Goal: Task Accomplishment & Management: Manage account settings

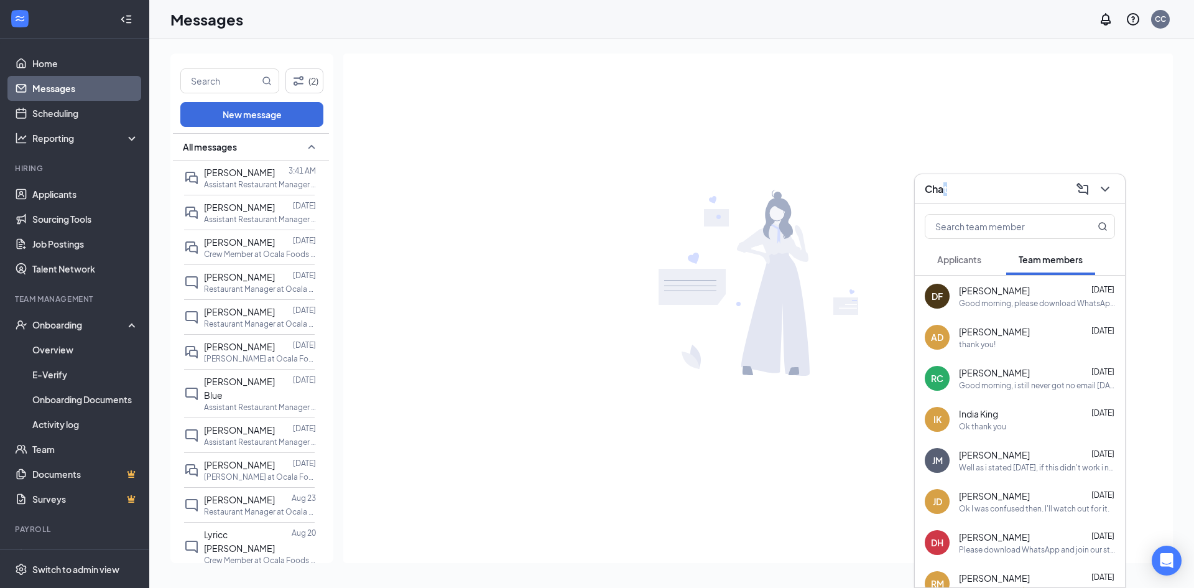
click at [972, 266] on button "Applicants" at bounding box center [959, 259] width 69 height 31
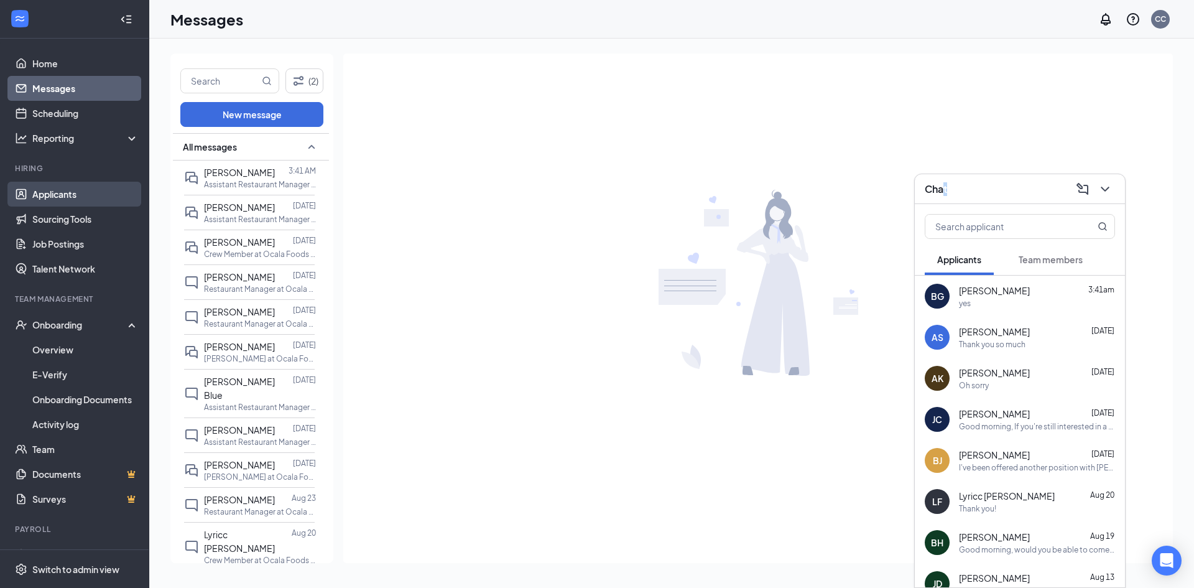
click at [83, 193] on link "Applicants" at bounding box center [85, 194] width 106 height 25
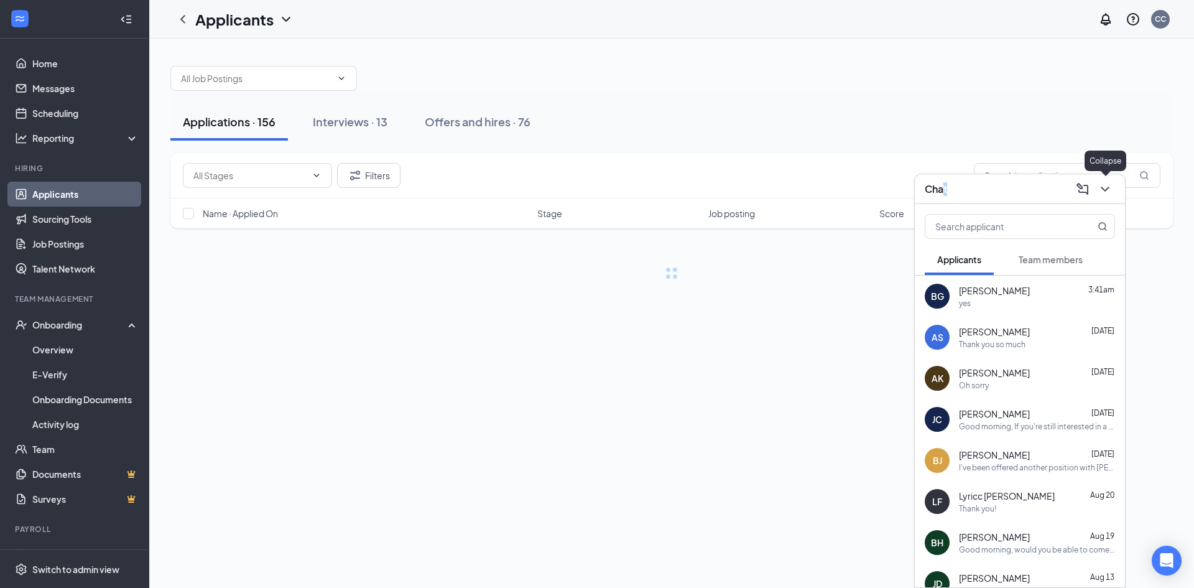
click at [1106, 194] on icon "ChevronDown" at bounding box center [1105, 189] width 15 height 15
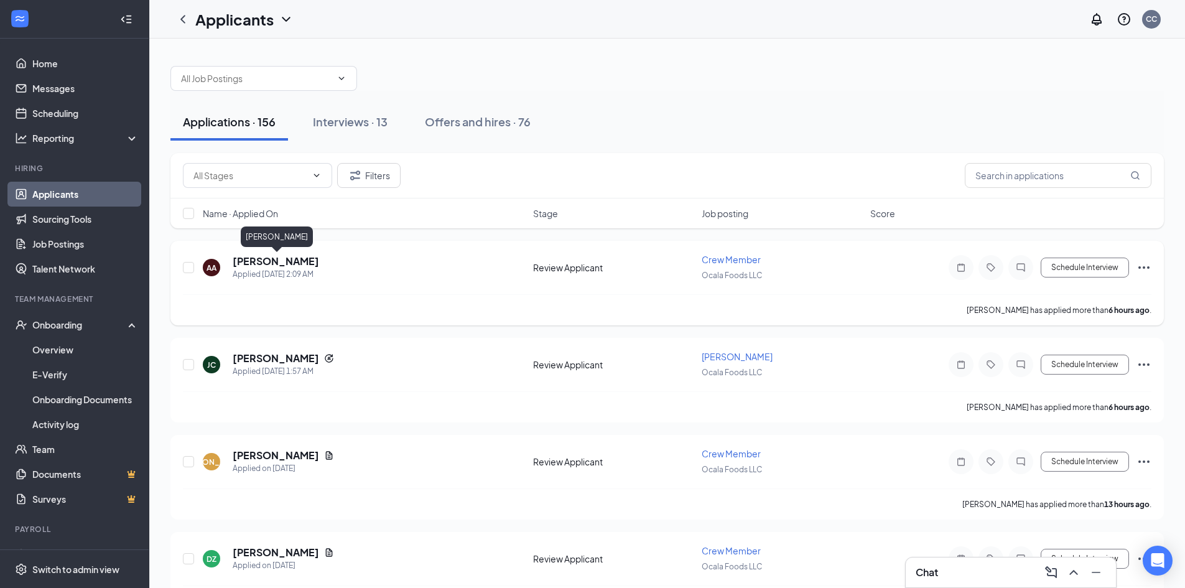
click at [280, 263] on h5 "[PERSON_NAME]" at bounding box center [276, 261] width 86 height 14
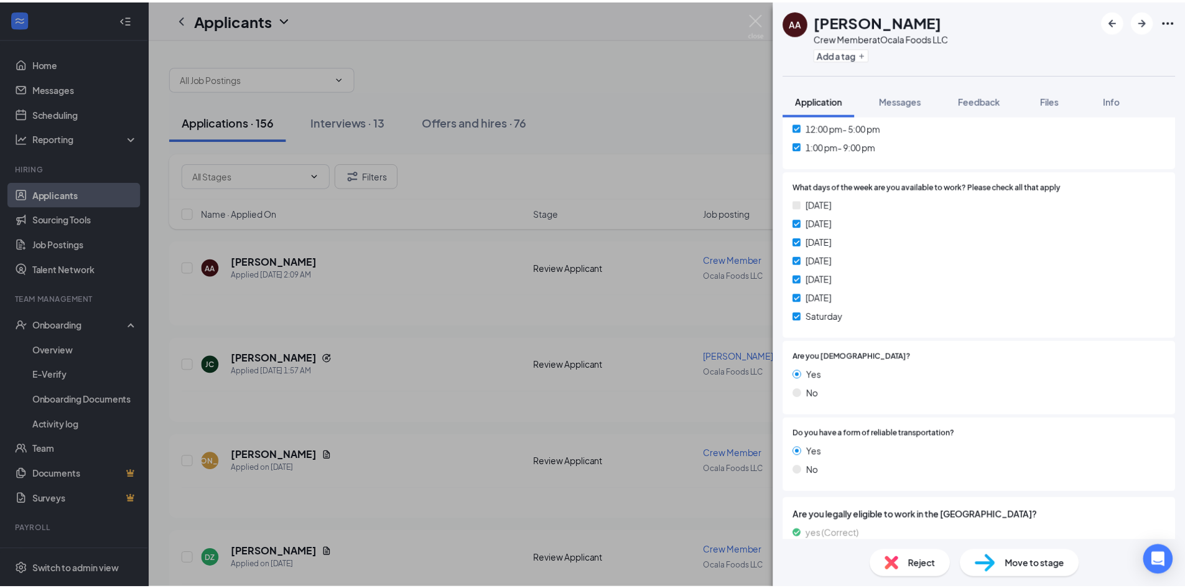
scroll to position [534, 0]
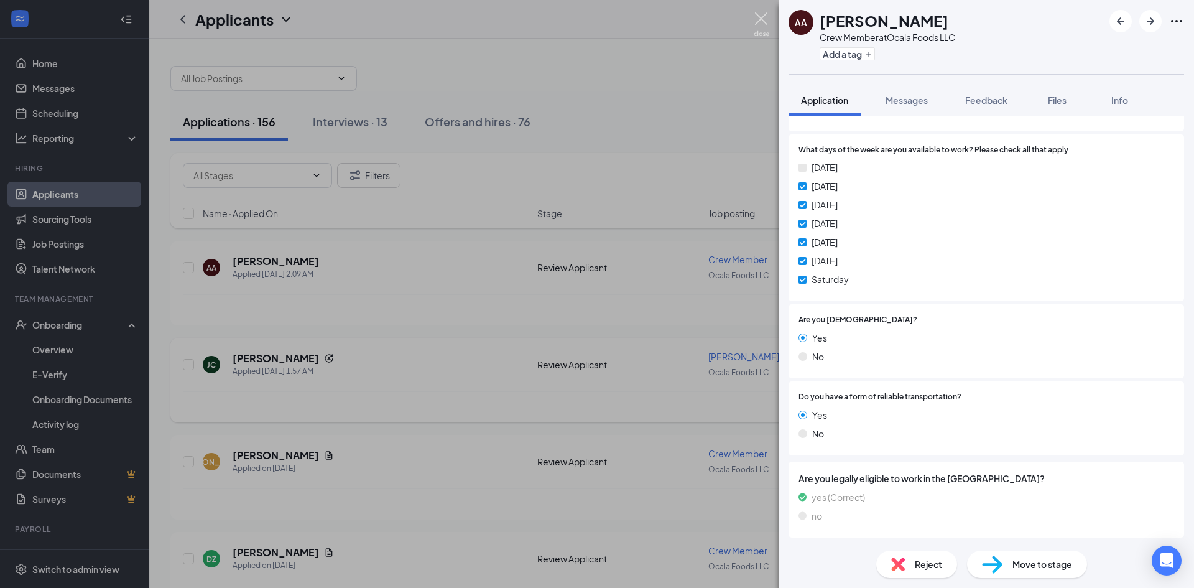
click at [761, 27] on img at bounding box center [762, 24] width 16 height 24
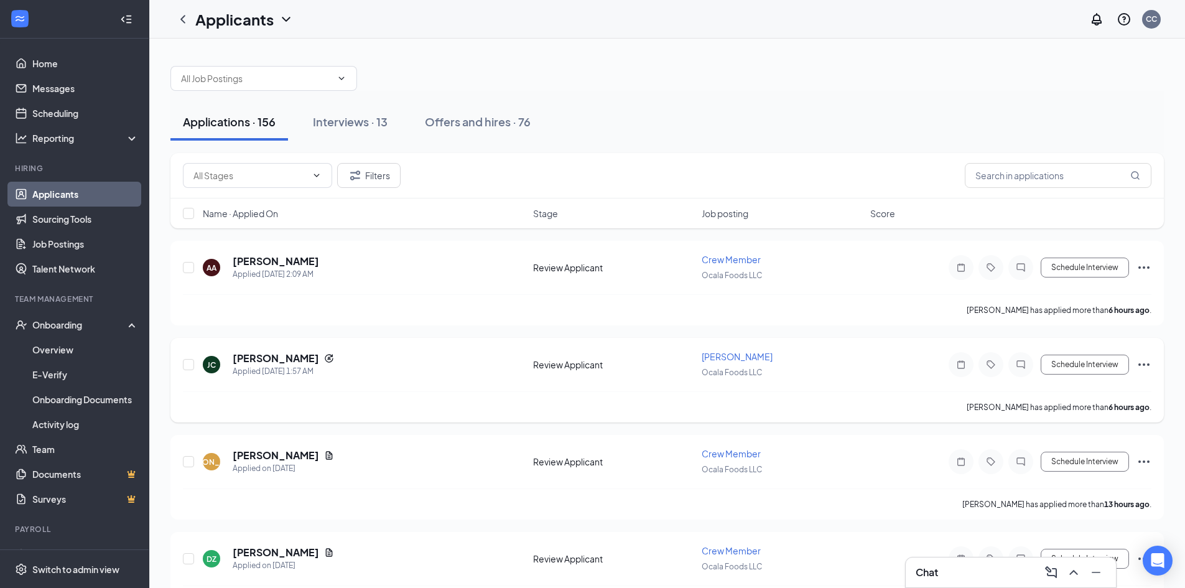
click at [282, 360] on h5 "[PERSON_NAME]" at bounding box center [276, 358] width 86 height 14
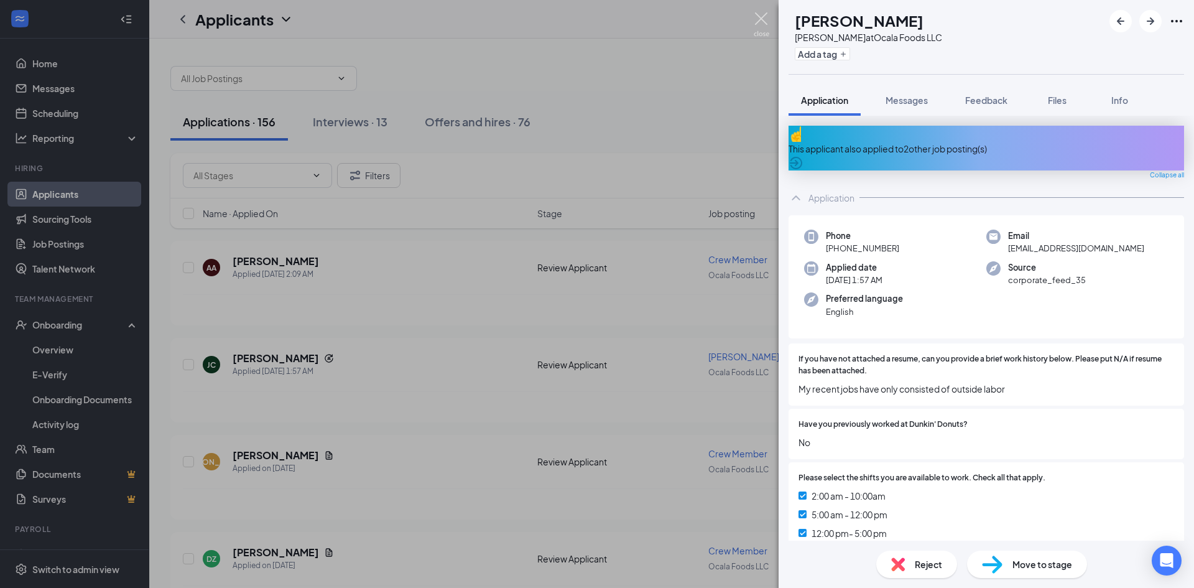
click at [763, 23] on img at bounding box center [762, 24] width 16 height 24
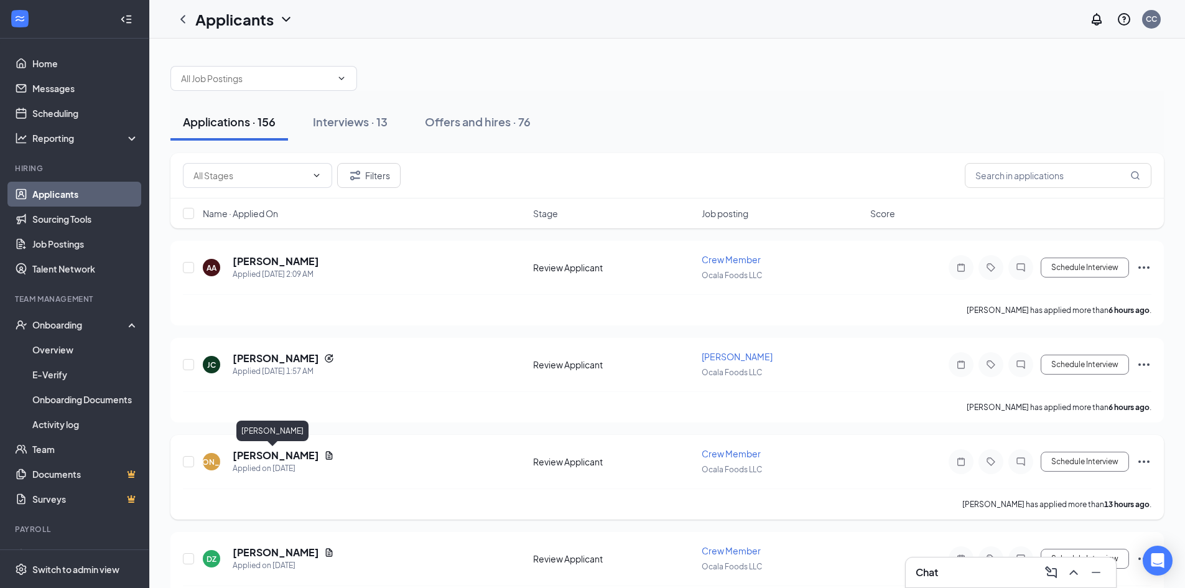
click at [259, 452] on h5 "[PERSON_NAME]" at bounding box center [276, 455] width 86 height 14
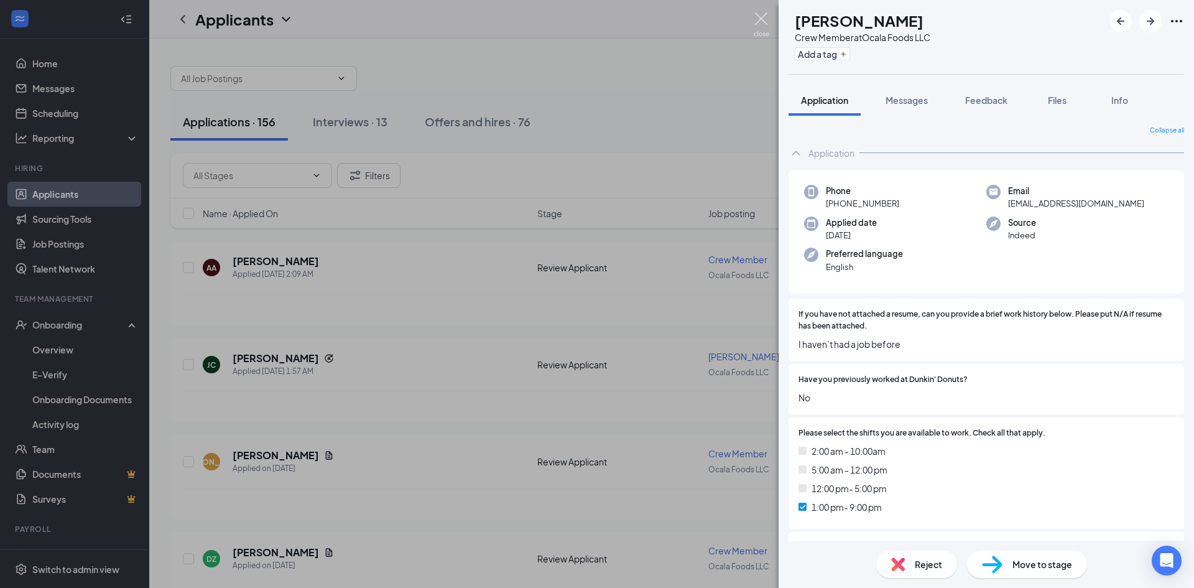
click at [764, 17] on img at bounding box center [762, 24] width 16 height 24
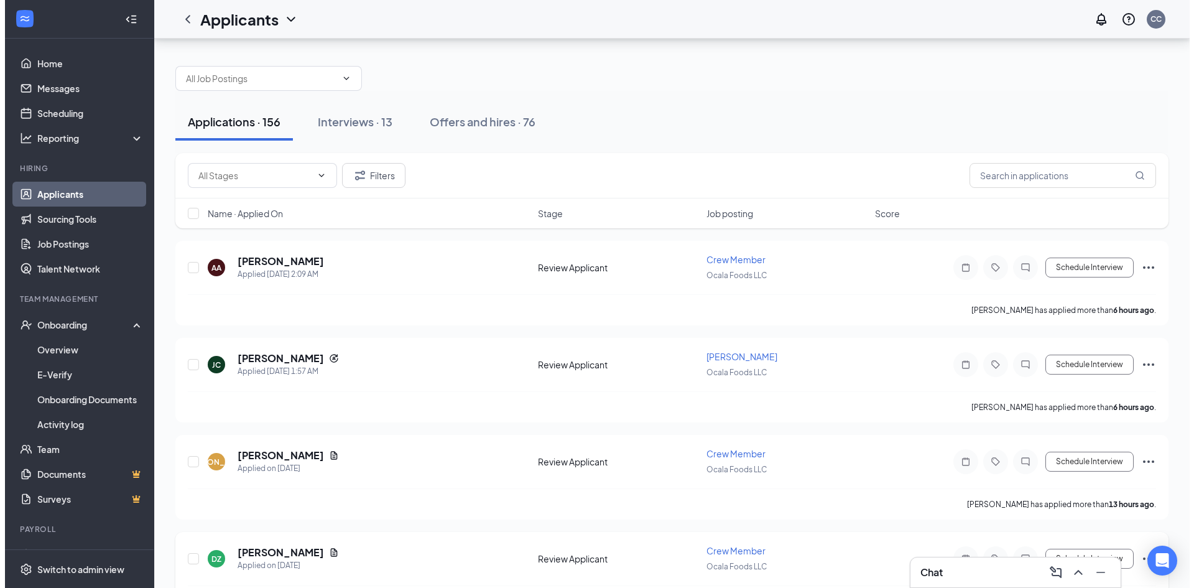
scroll to position [124, 0]
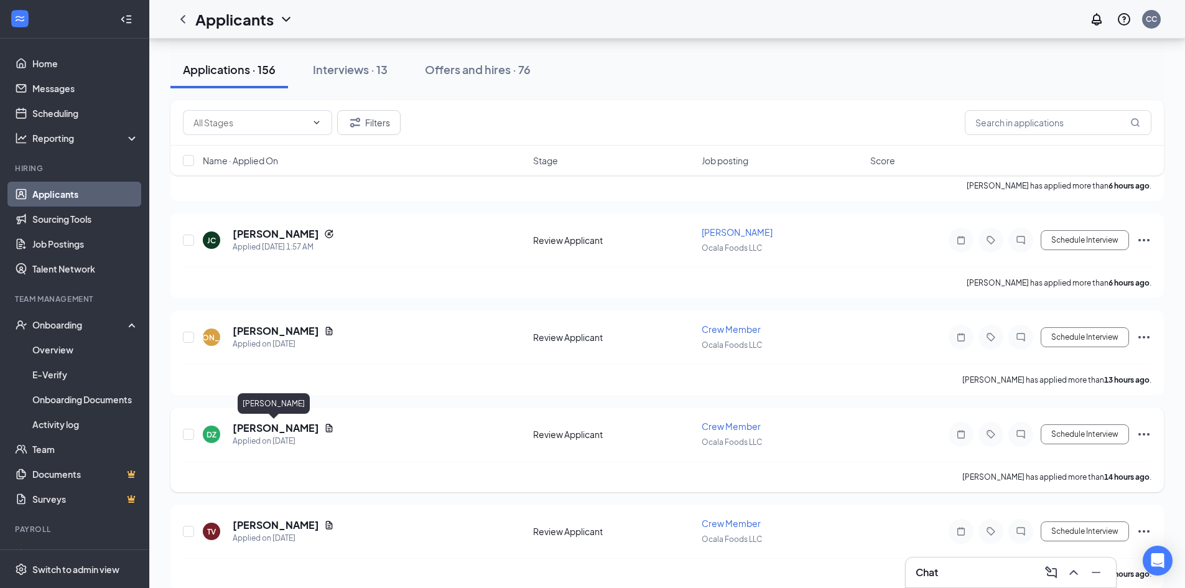
click at [253, 424] on h5 "[PERSON_NAME]" at bounding box center [276, 428] width 86 height 14
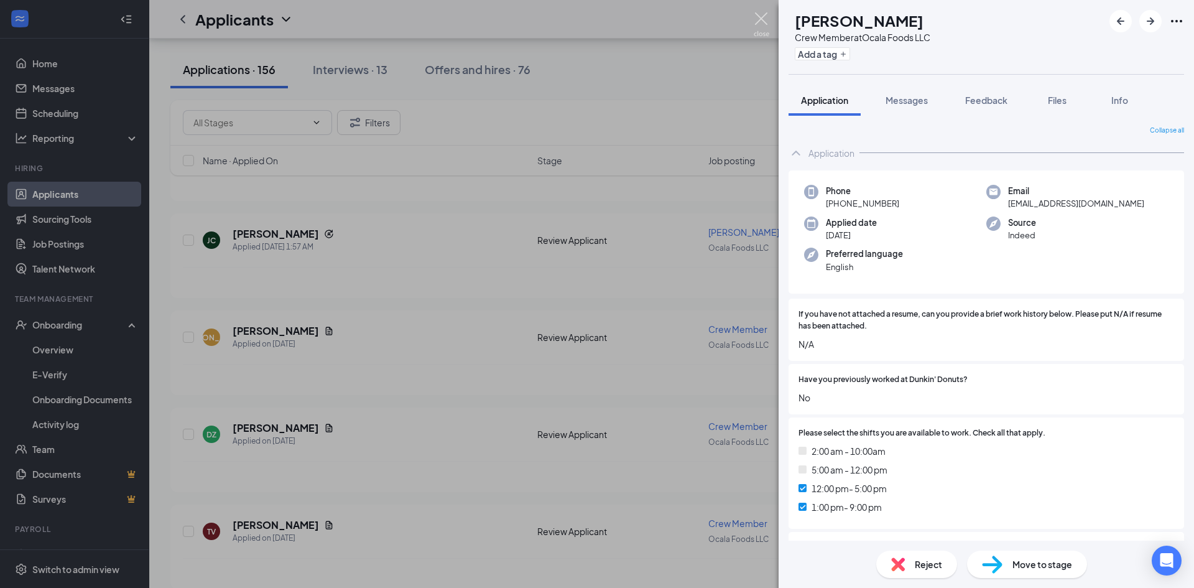
drag, startPoint x: 763, startPoint y: 24, endPoint x: 674, endPoint y: 164, distance: 165.3
click at [763, 24] on img at bounding box center [762, 24] width 16 height 24
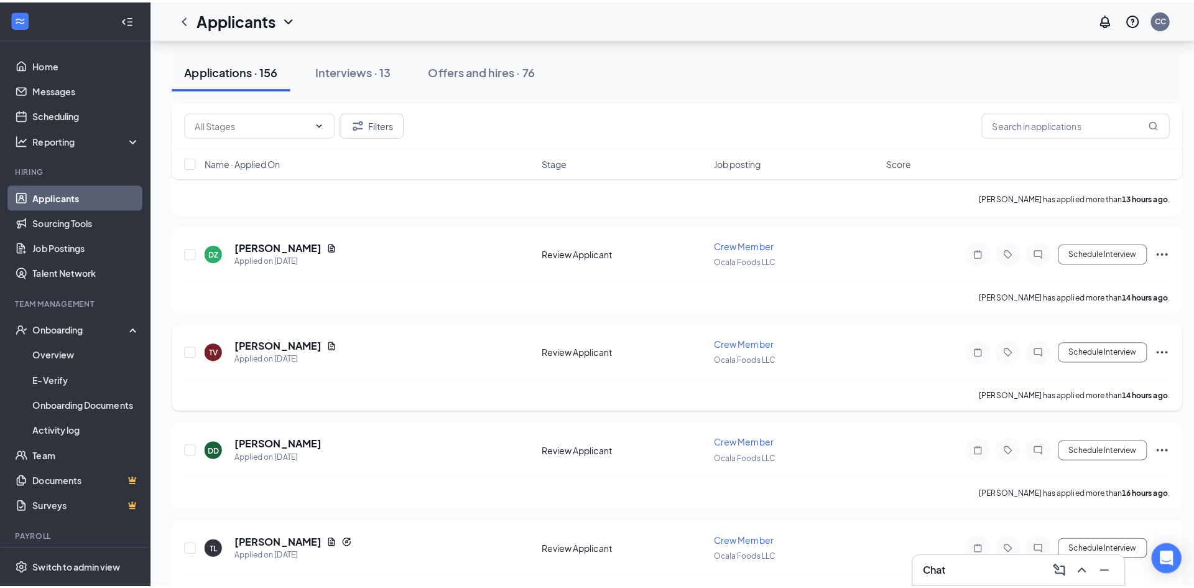
scroll to position [311, 0]
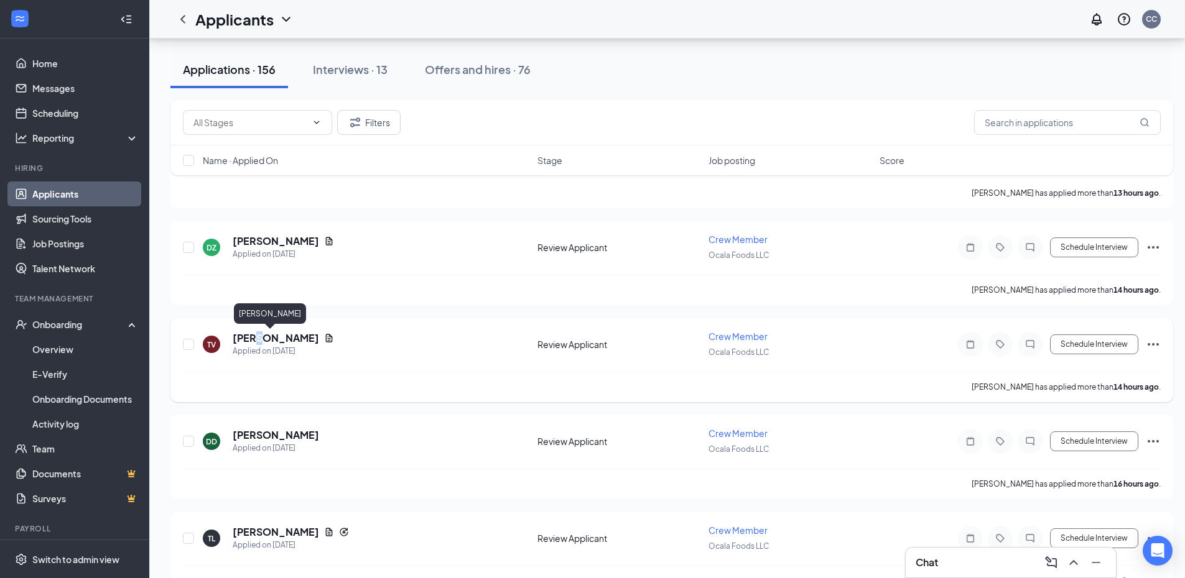
click at [257, 338] on h5 "[PERSON_NAME]" at bounding box center [276, 339] width 86 height 14
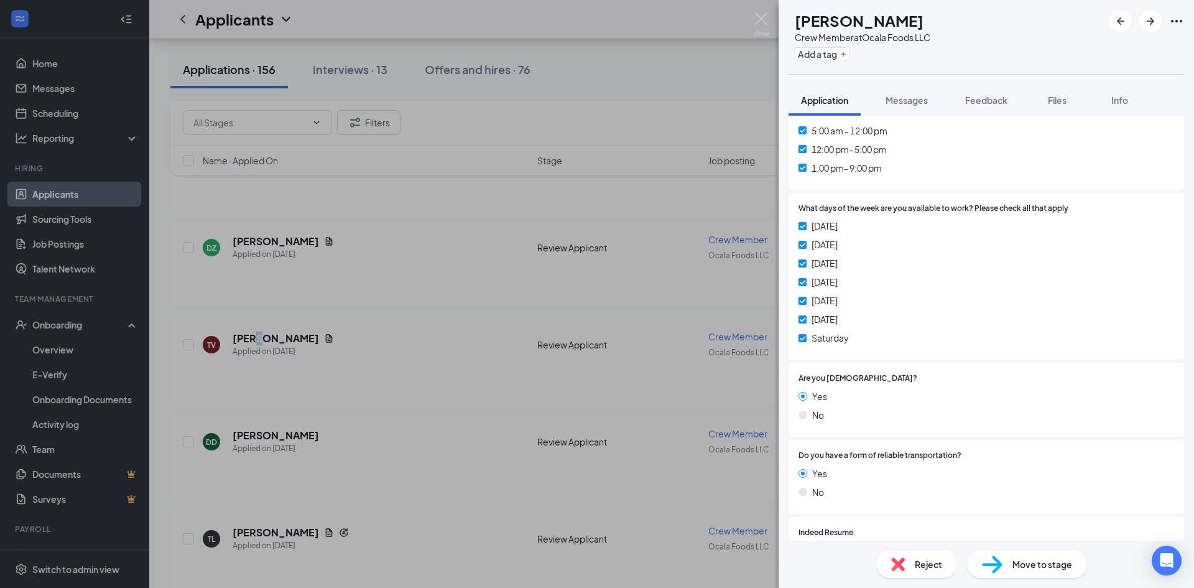
scroll to position [465, 0]
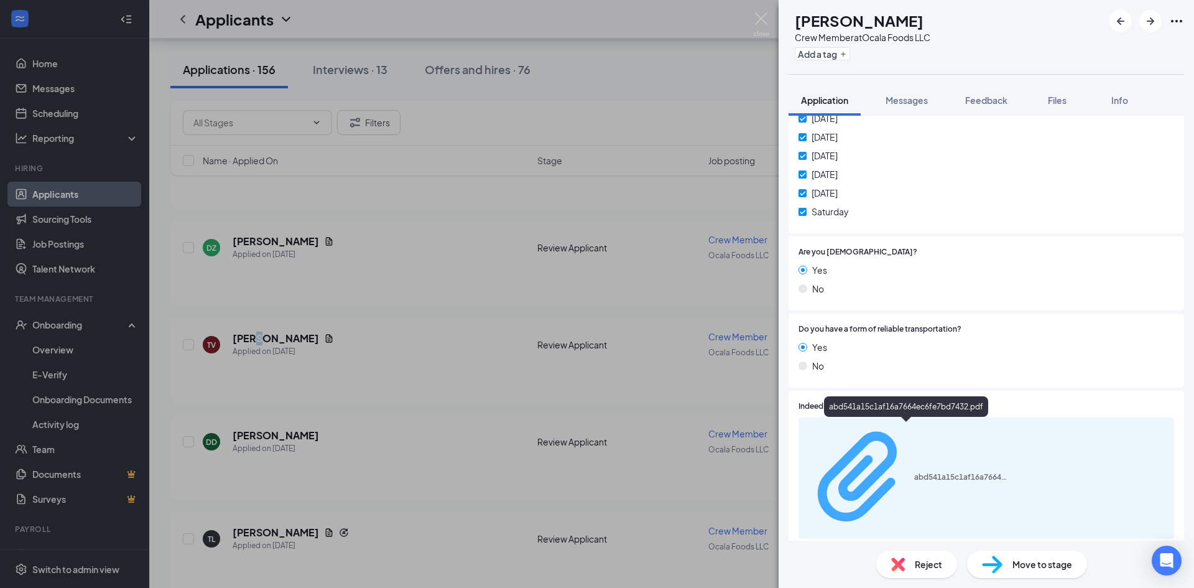
click at [914, 472] on div "abd541a15c1af16a7664ec6fe7bd7432.pdf" at bounding box center [960, 477] width 93 height 10
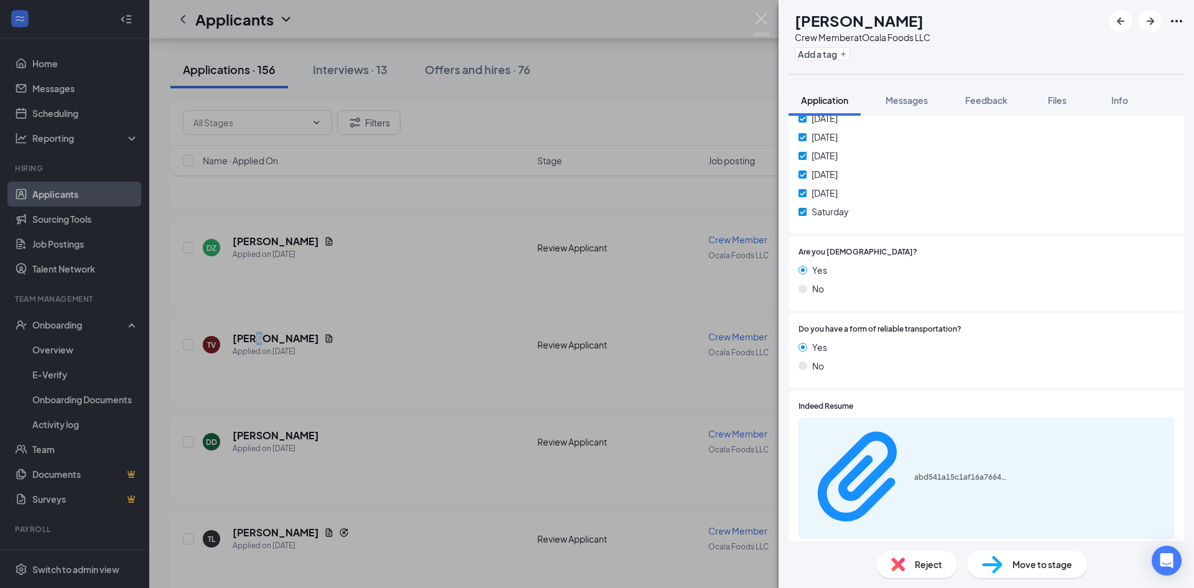
click at [766, 21] on img at bounding box center [762, 24] width 16 height 24
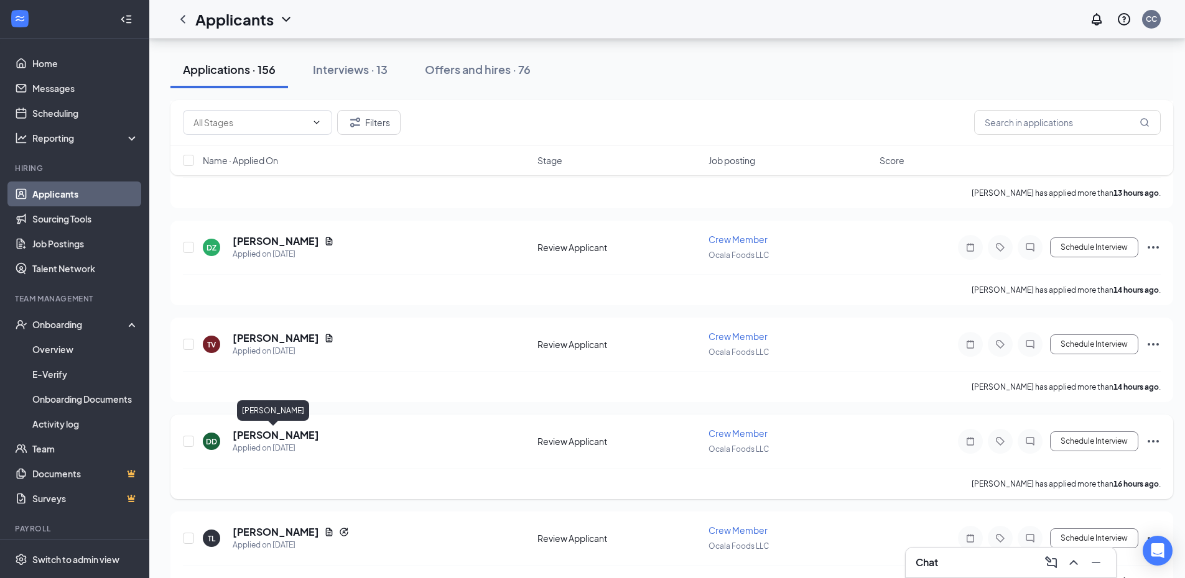
click at [281, 435] on h5 "[PERSON_NAME]" at bounding box center [276, 436] width 86 height 14
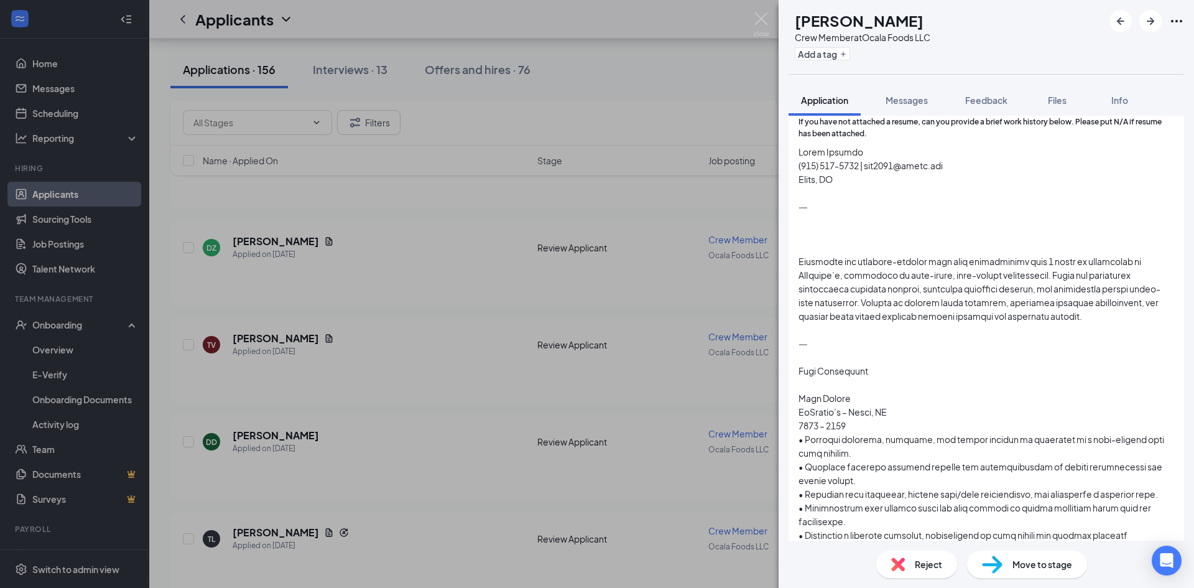
scroll to position [191, 0]
click at [766, 21] on img at bounding box center [762, 24] width 16 height 24
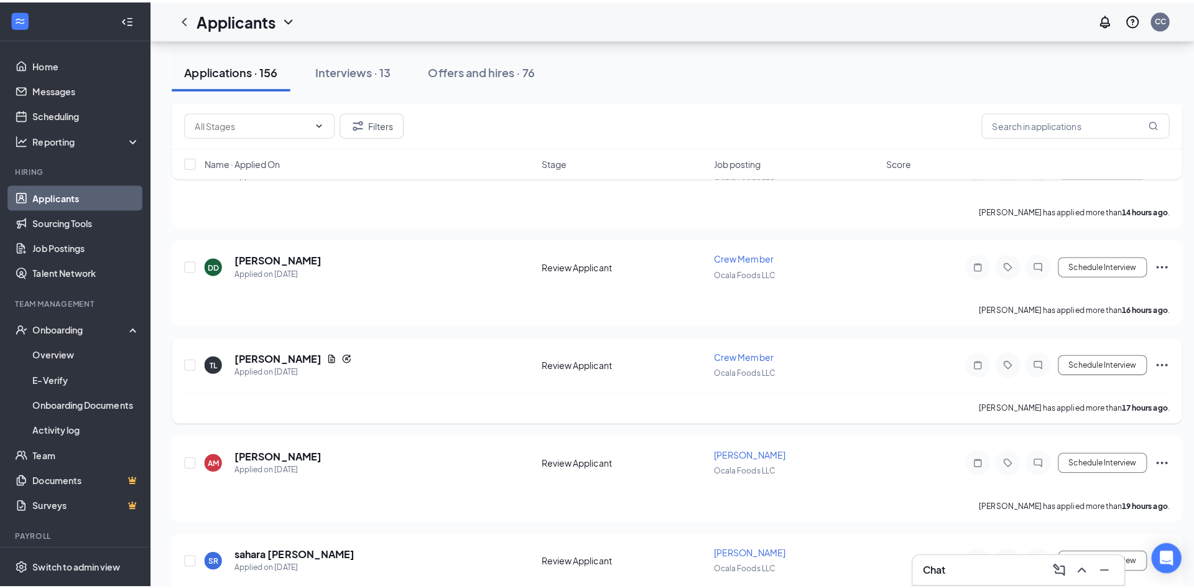
scroll to position [560, 0]
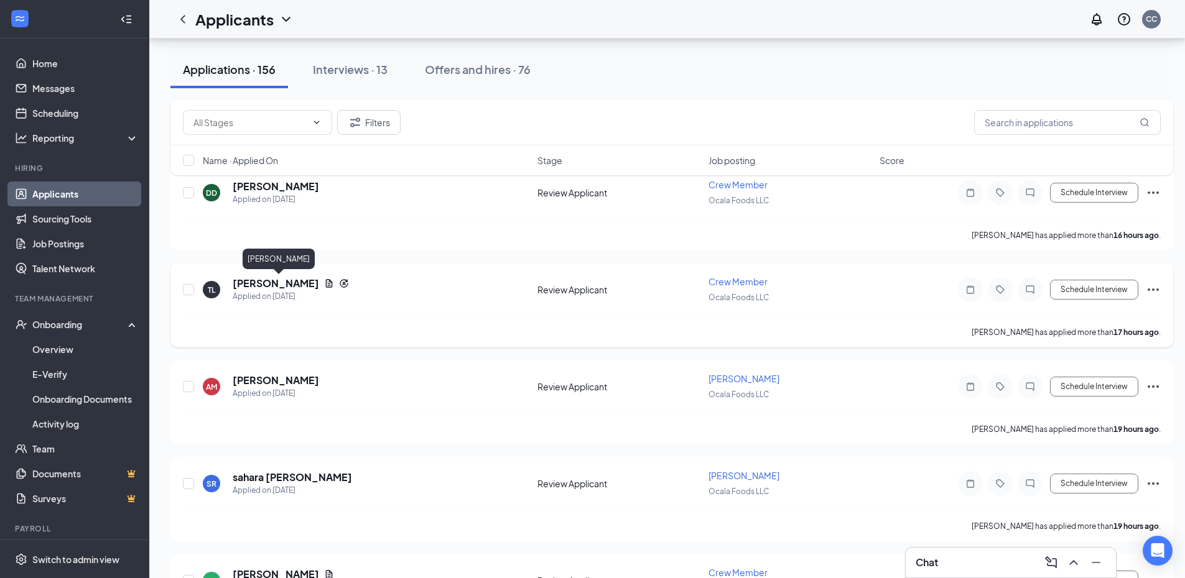
click at [289, 284] on h5 "[PERSON_NAME]" at bounding box center [276, 284] width 86 height 14
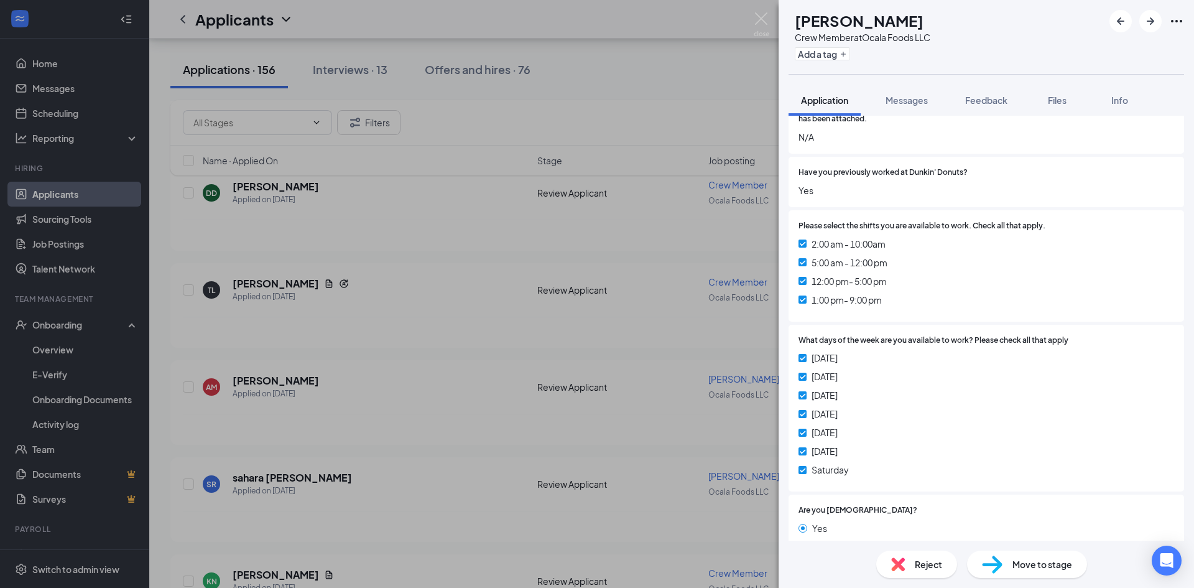
scroll to position [498, 0]
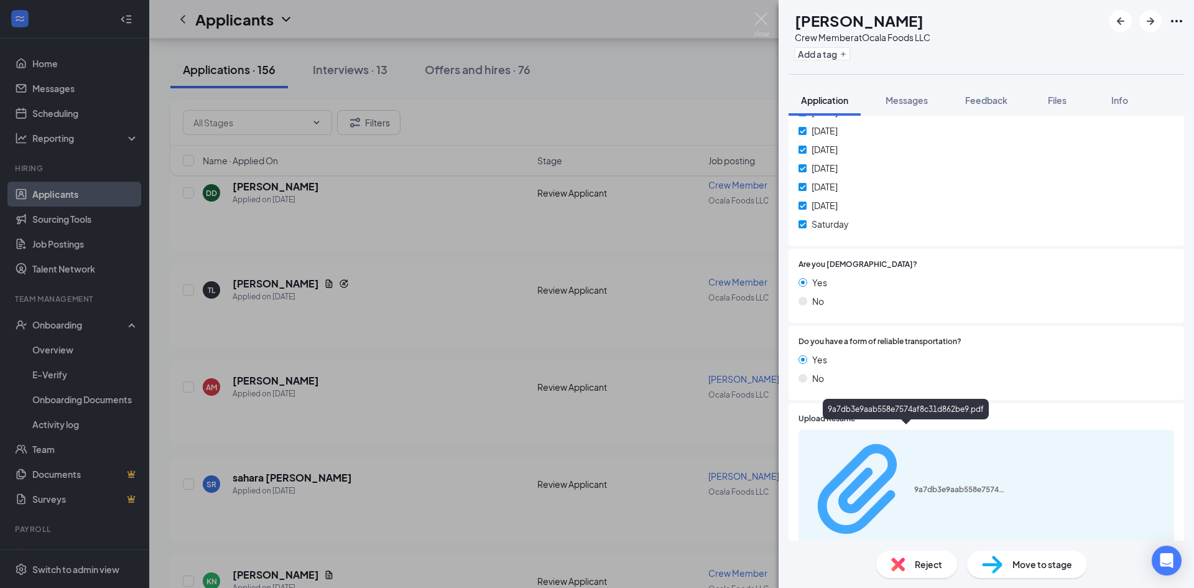
click at [914, 485] on div "9a7db3e9aab558e7574af8c31d862be9.pdf" at bounding box center [960, 490] width 93 height 10
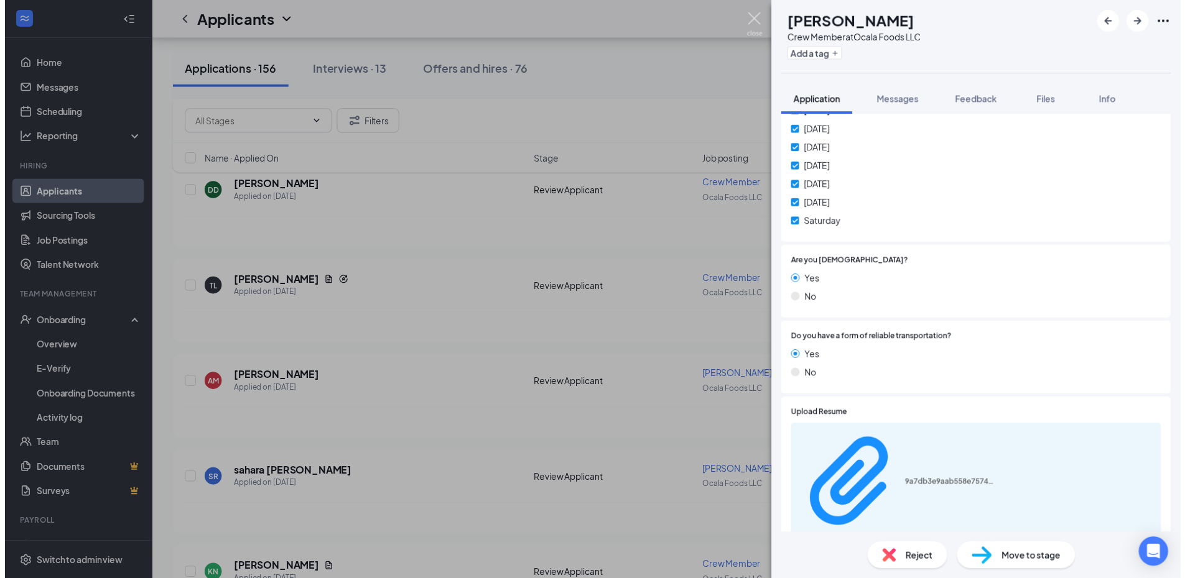
scroll to position [495, 0]
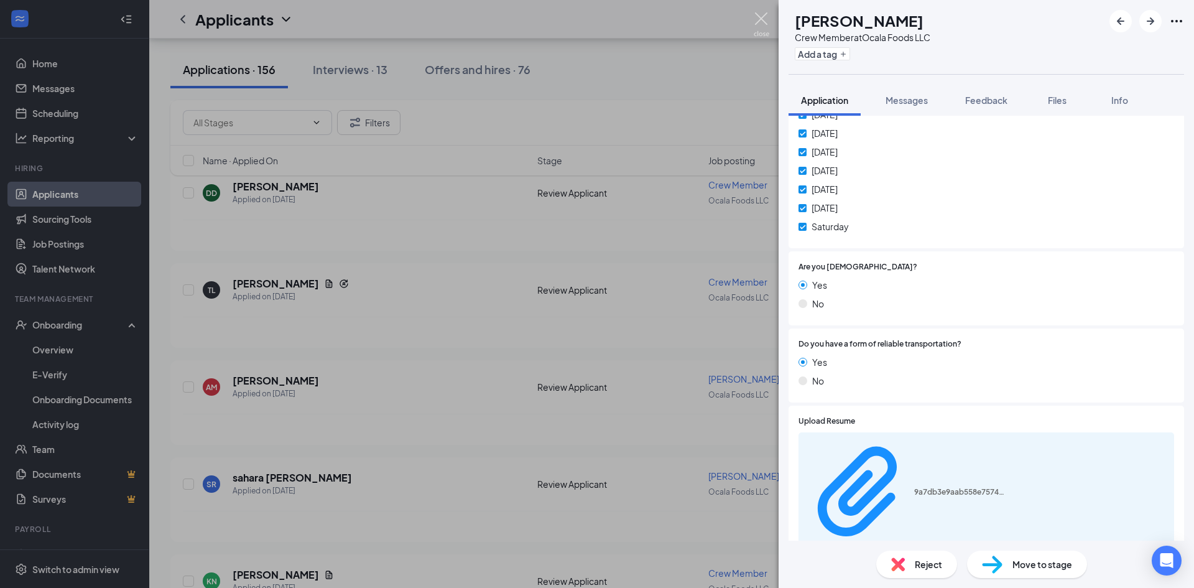
click at [762, 23] on img at bounding box center [762, 24] width 16 height 24
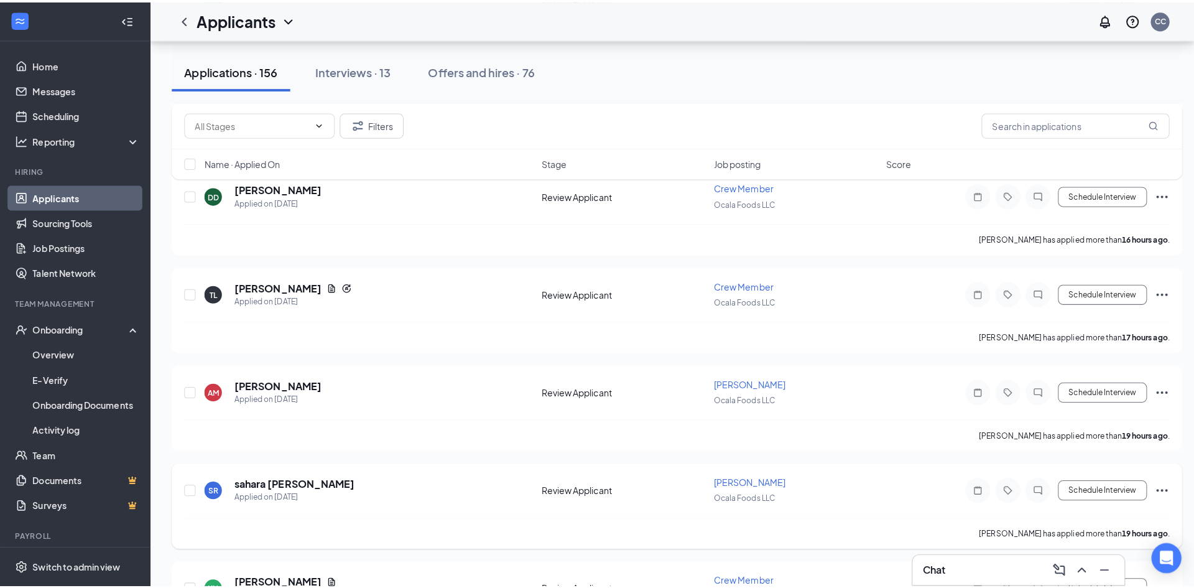
scroll to position [746, 0]
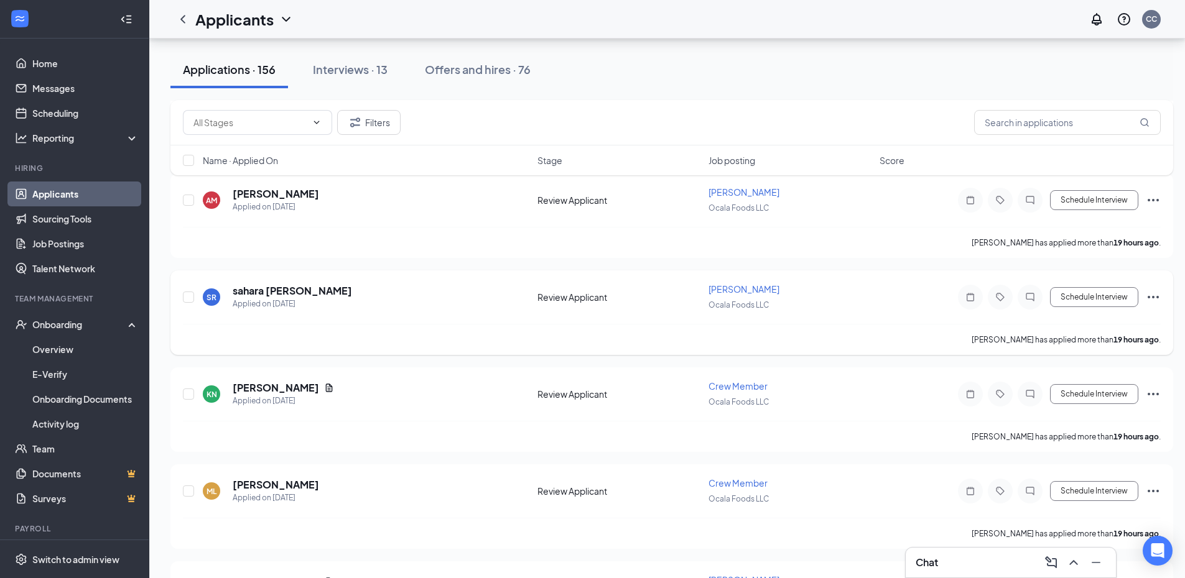
click at [277, 293] on h5 "sahara [PERSON_NAME]" at bounding box center [292, 291] width 119 height 14
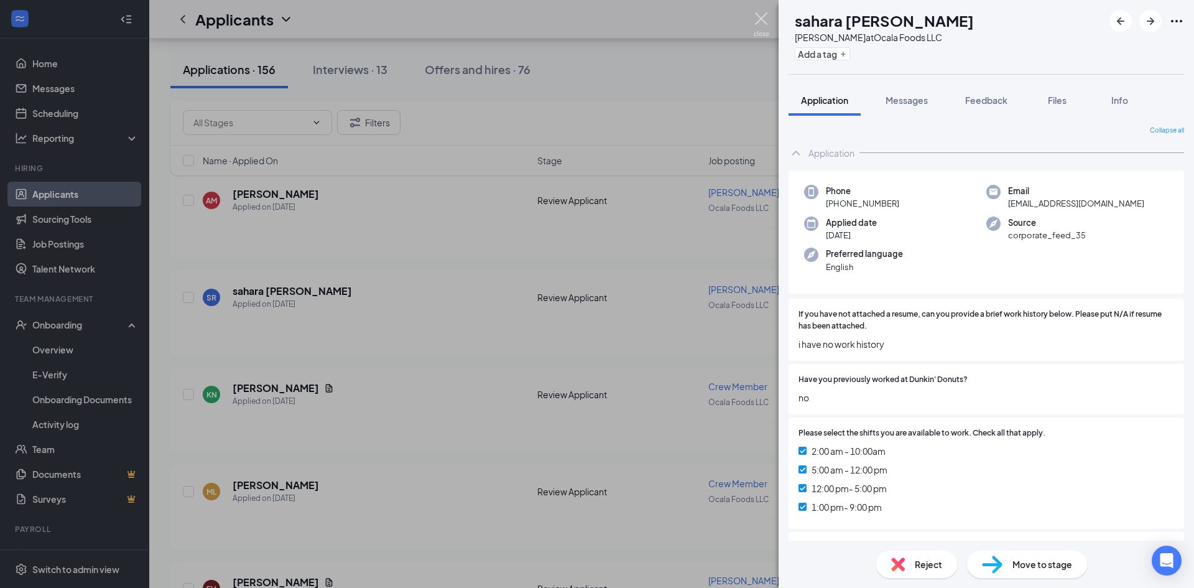
click at [762, 13] on img at bounding box center [762, 24] width 16 height 24
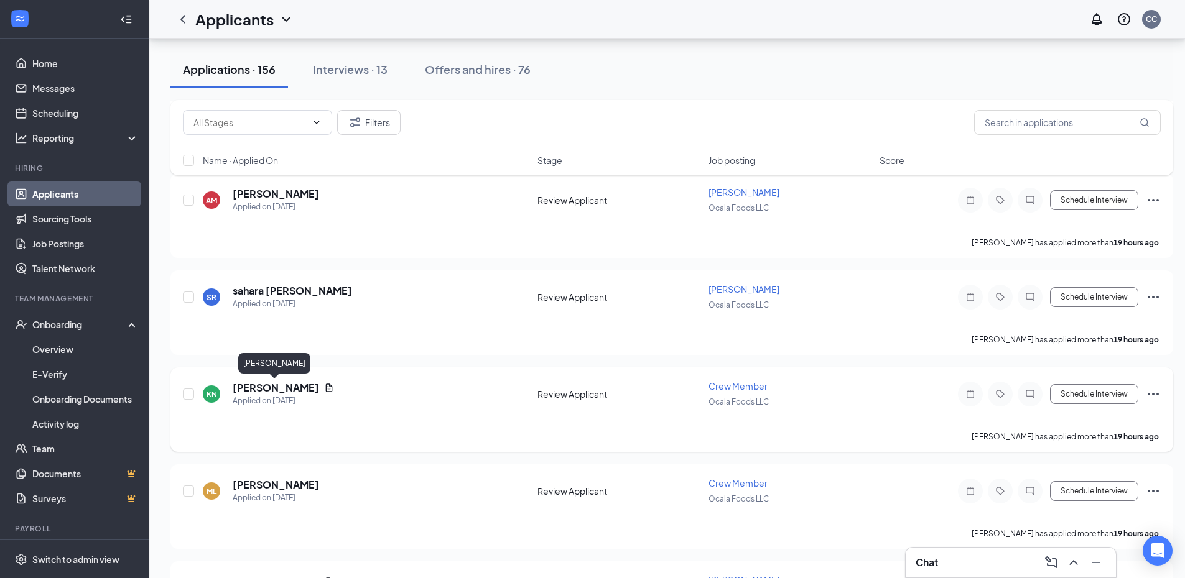
click at [255, 392] on h5 "[PERSON_NAME]" at bounding box center [276, 388] width 86 height 14
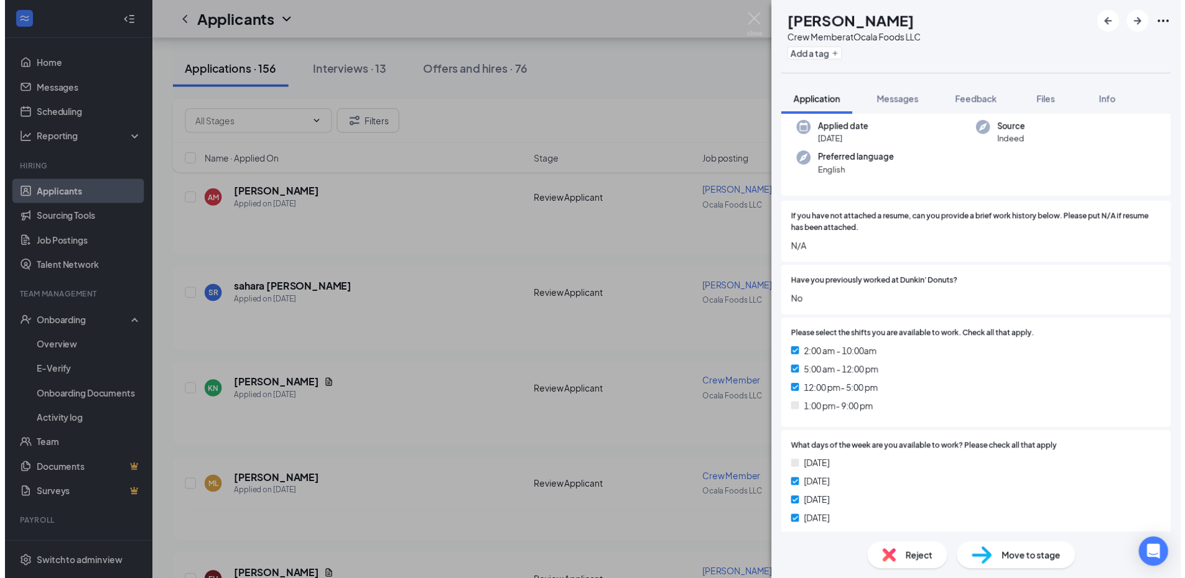
scroll to position [495, 0]
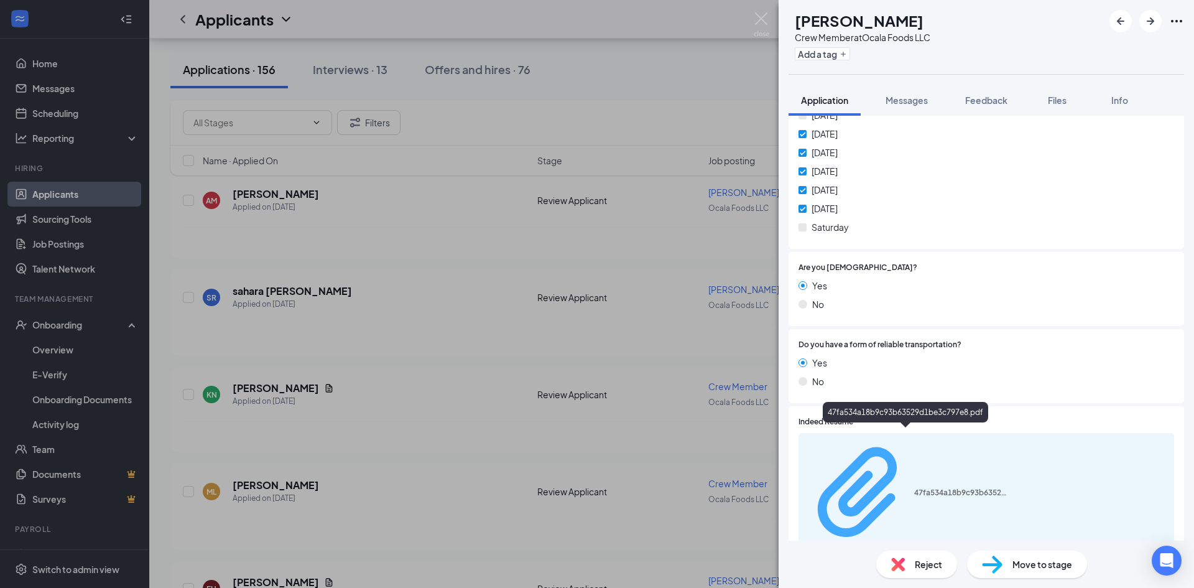
click at [914, 488] on div "47fa534a18b9c93b63529d1be3c797e8.pdf" at bounding box center [960, 493] width 93 height 10
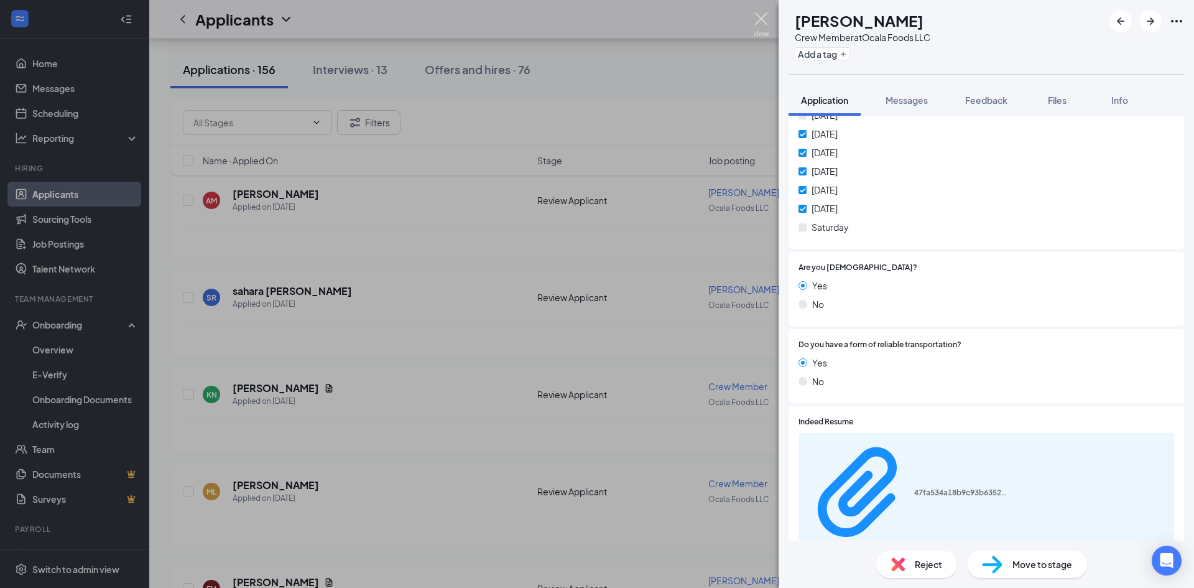
click at [764, 19] on img at bounding box center [762, 24] width 16 height 24
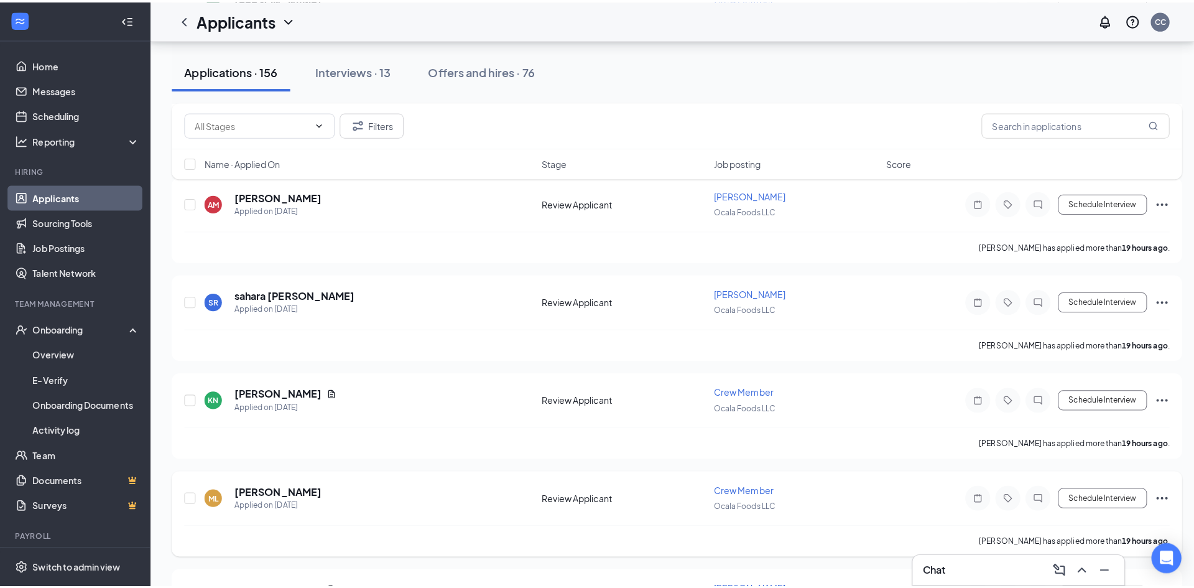
scroll to position [809, 0]
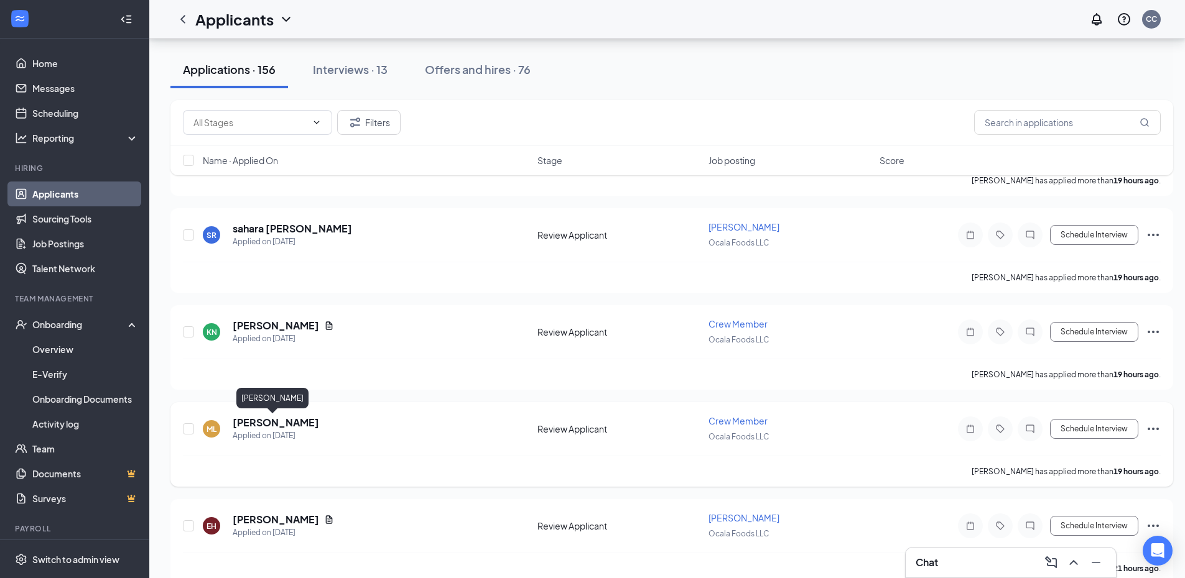
click at [287, 421] on h5 "[PERSON_NAME]" at bounding box center [276, 423] width 86 height 14
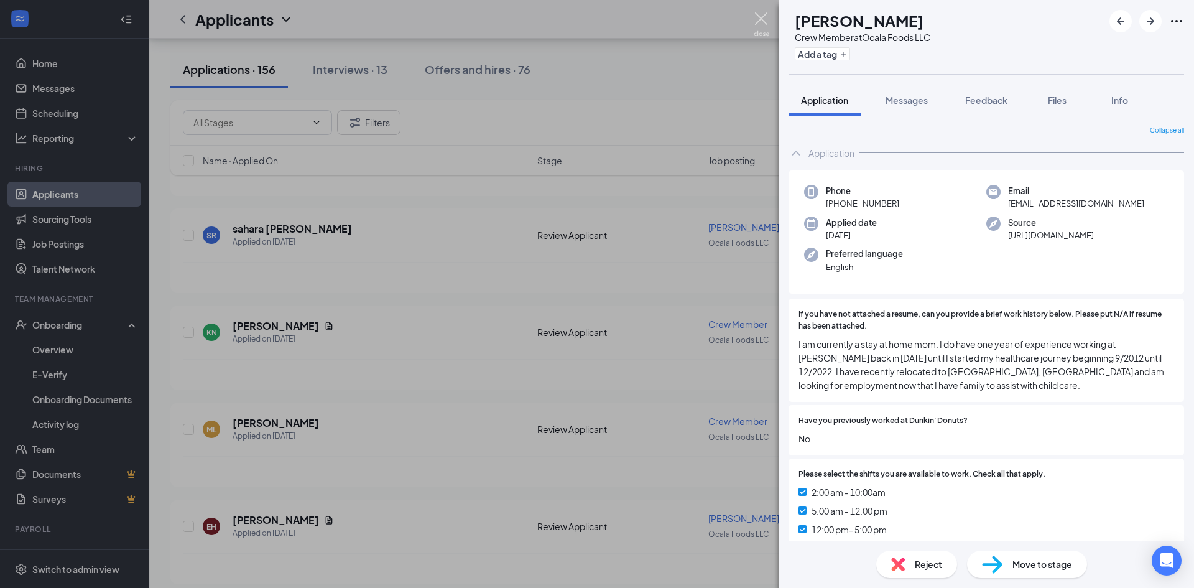
click at [766, 17] on img at bounding box center [762, 24] width 16 height 24
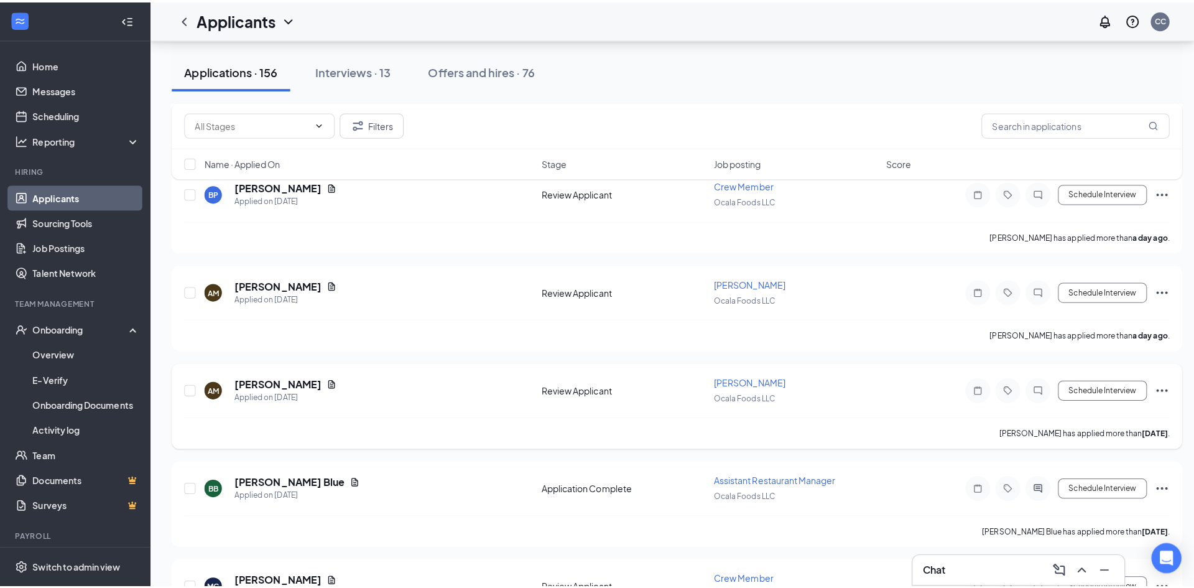
scroll to position [1431, 0]
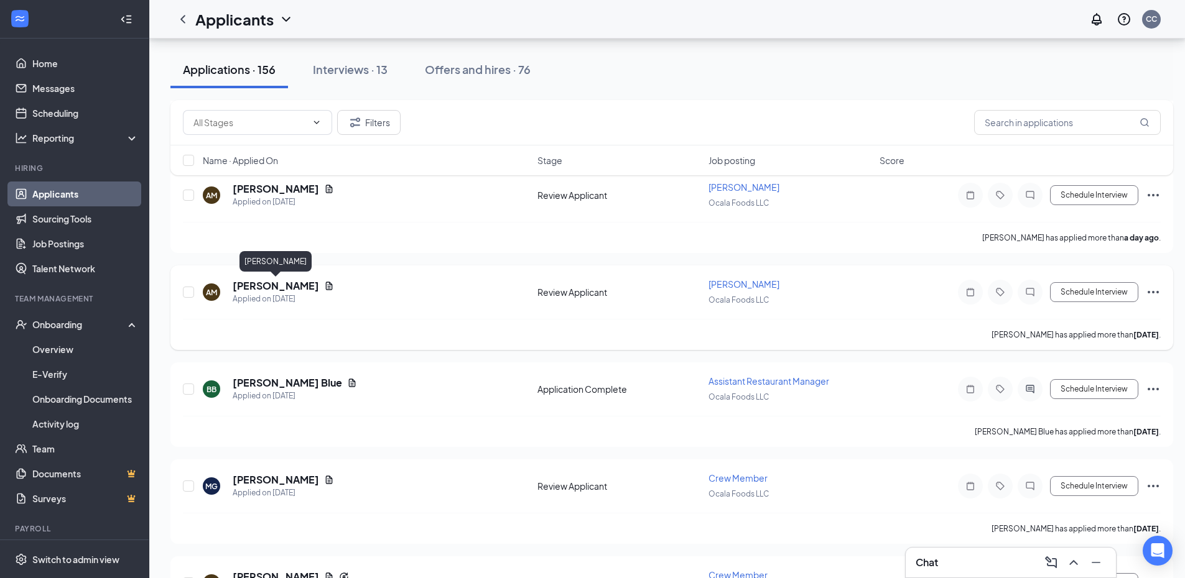
click at [267, 285] on h5 "[PERSON_NAME]" at bounding box center [276, 286] width 86 height 14
